Goal: Navigation & Orientation: Find specific page/section

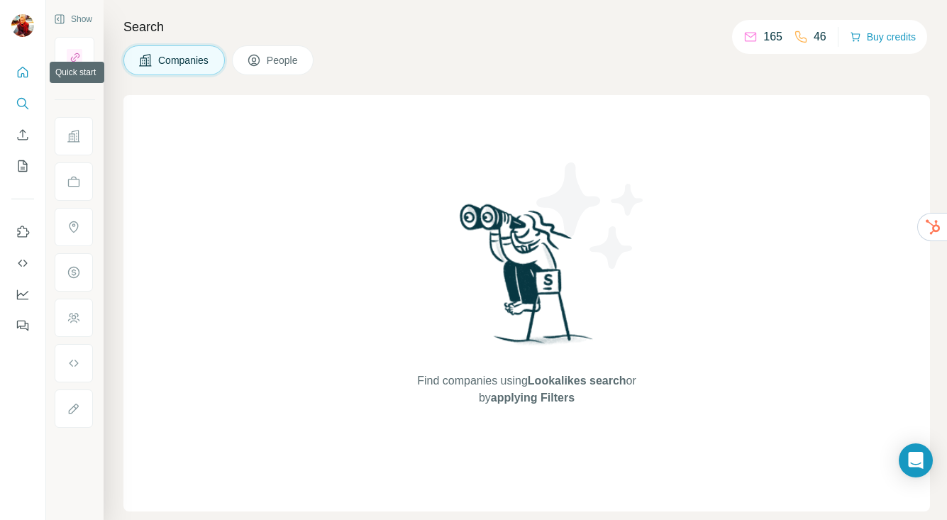
click at [21, 71] on icon "Quick start" at bounding box center [23, 72] width 14 height 14
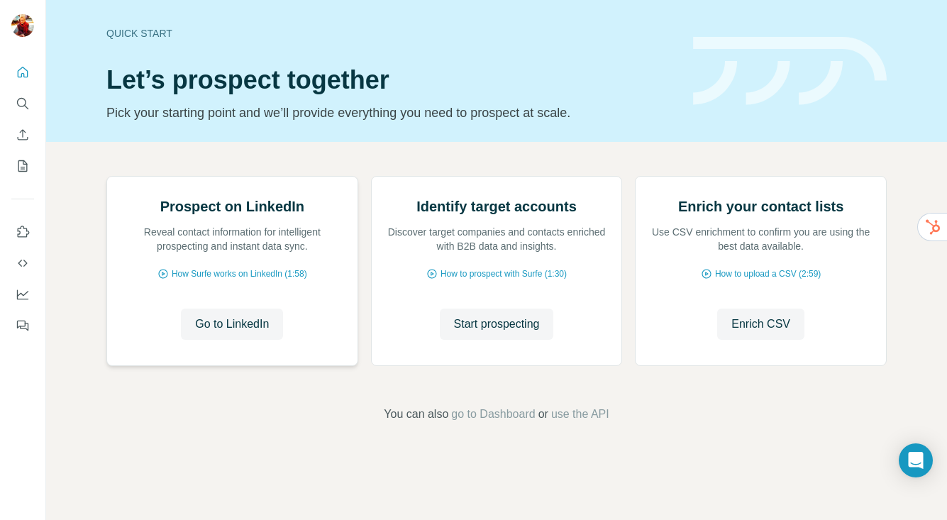
scroll to position [77, 0]
click at [23, 131] on icon "Enrich CSV" at bounding box center [23, 134] width 11 height 11
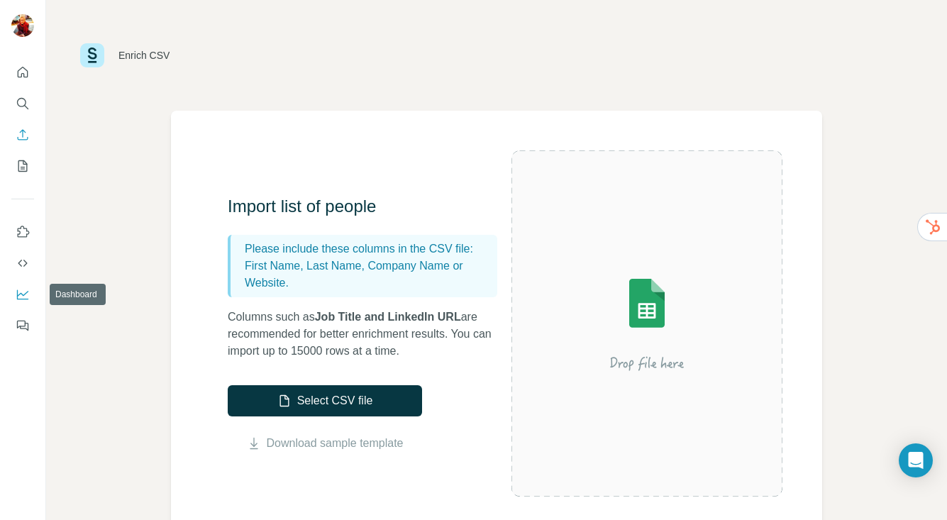
click at [22, 292] on icon "Dashboard" at bounding box center [23, 294] width 14 height 14
